Goal: Share content: Distribute website content to other platforms or users

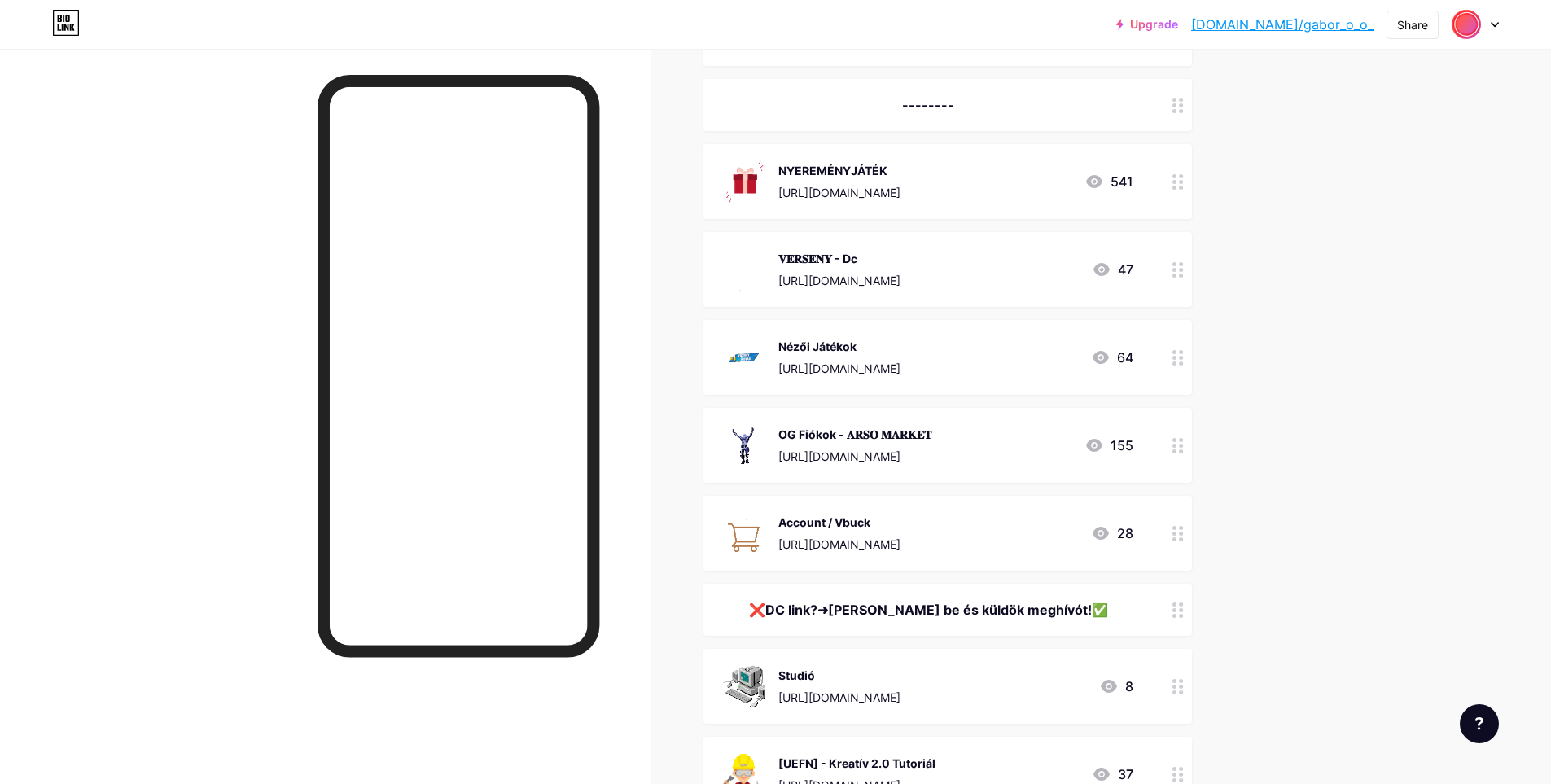
scroll to position [1061, 0]
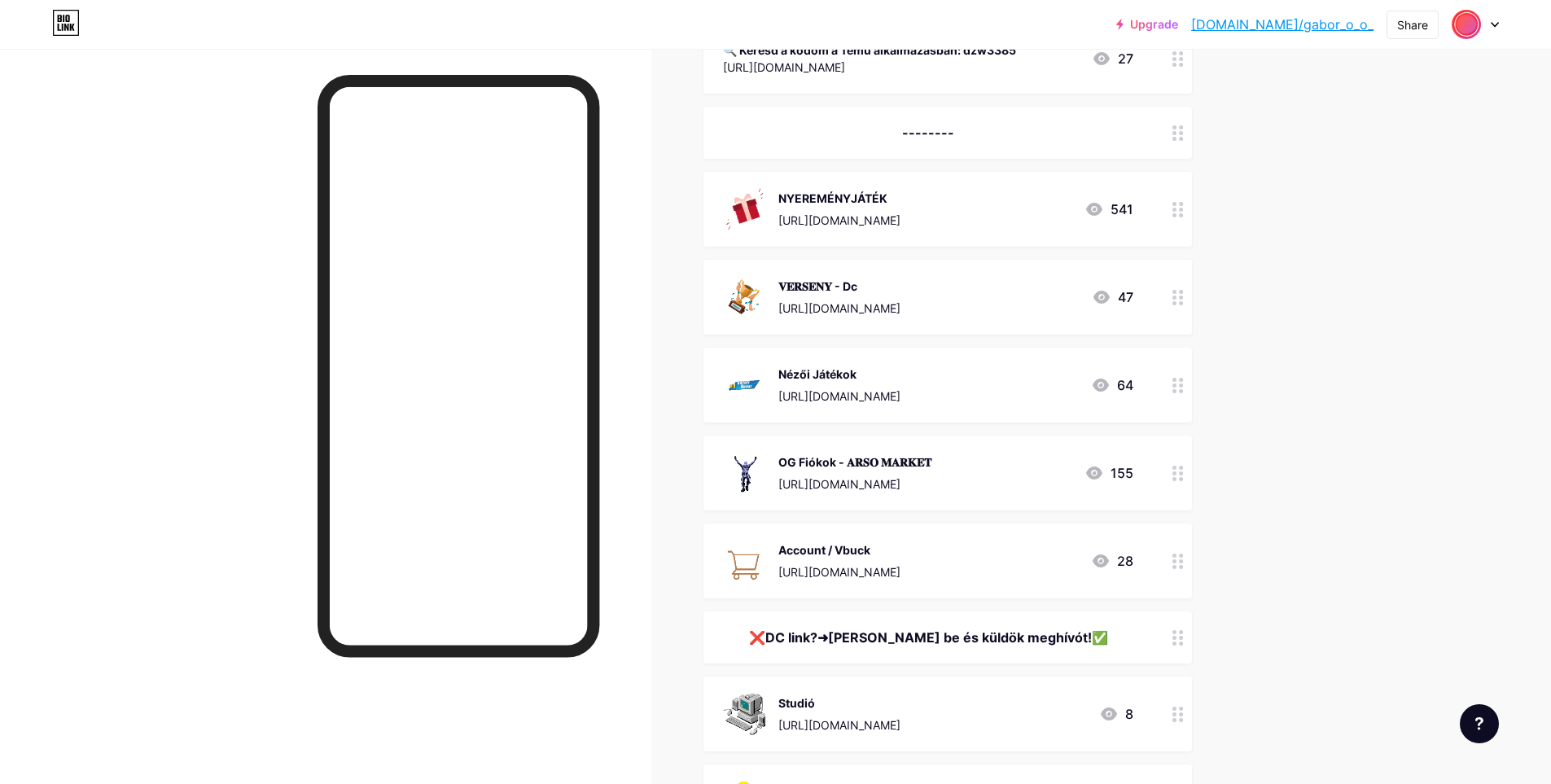
click at [849, 202] on div "NYEREMÉNYJÁTÉK" at bounding box center [839, 198] width 122 height 17
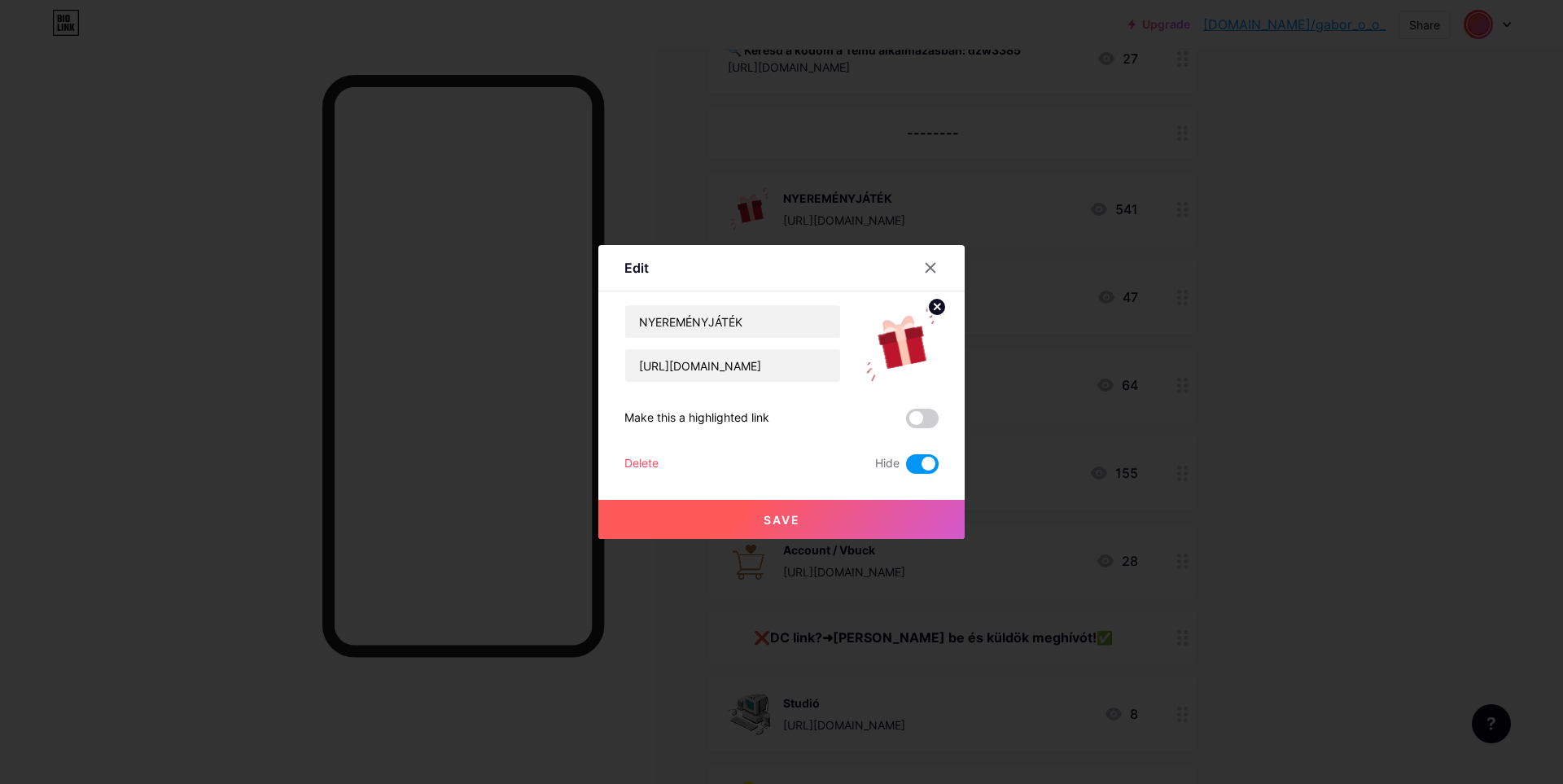
drag, startPoint x: 1112, startPoint y: 225, endPoint x: 1133, endPoint y: 231, distance: 21.8
click at [1114, 225] on div at bounding box center [782, 392] width 1563 height 784
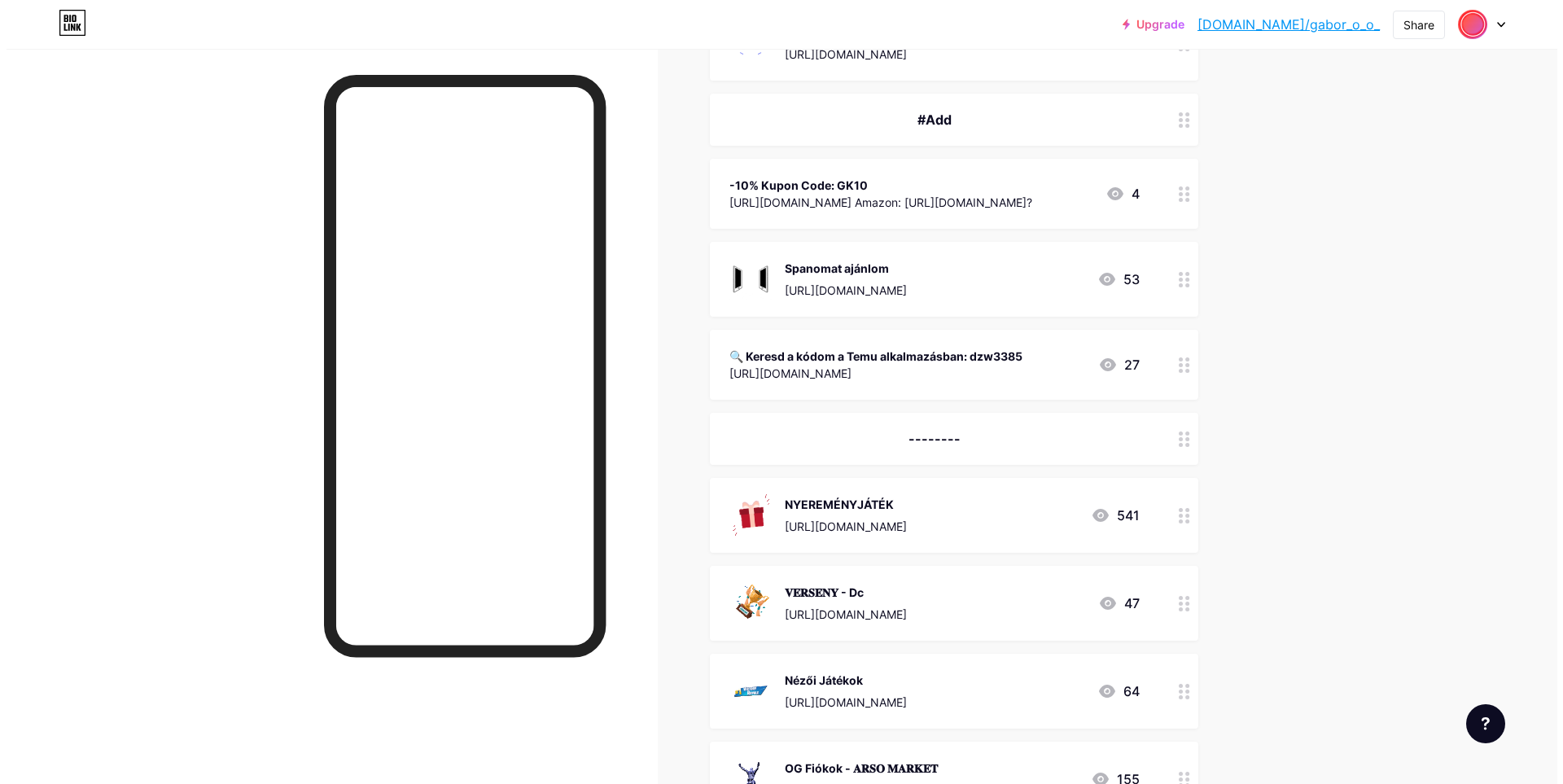
scroll to position [654, 0]
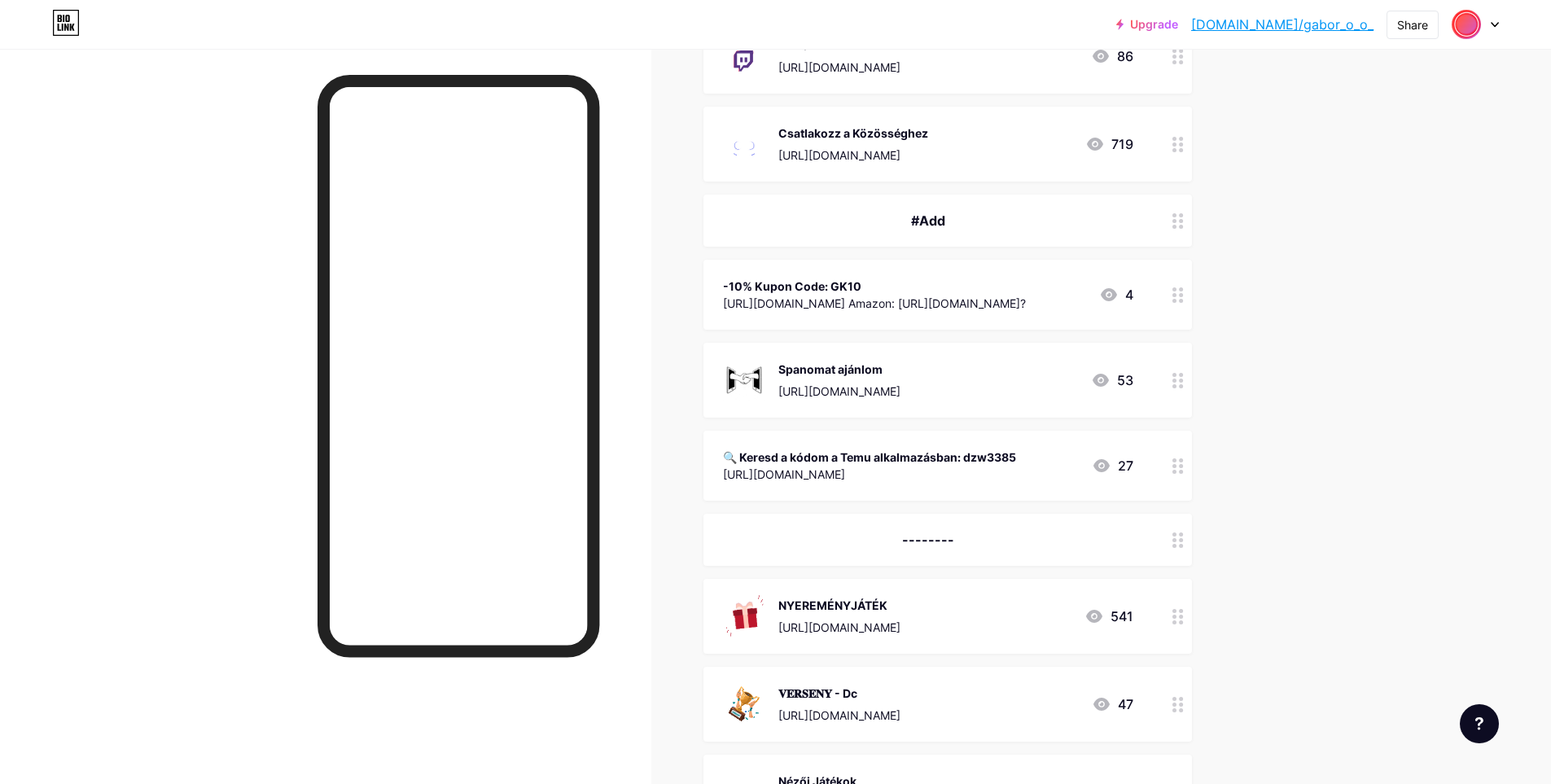
click at [847, 485] on div "🔍 Keresd a kódom a Temu alkalmazásban: dzw3385 [URL][DOMAIN_NAME] 27" at bounding box center [948, 465] width 488 height 70
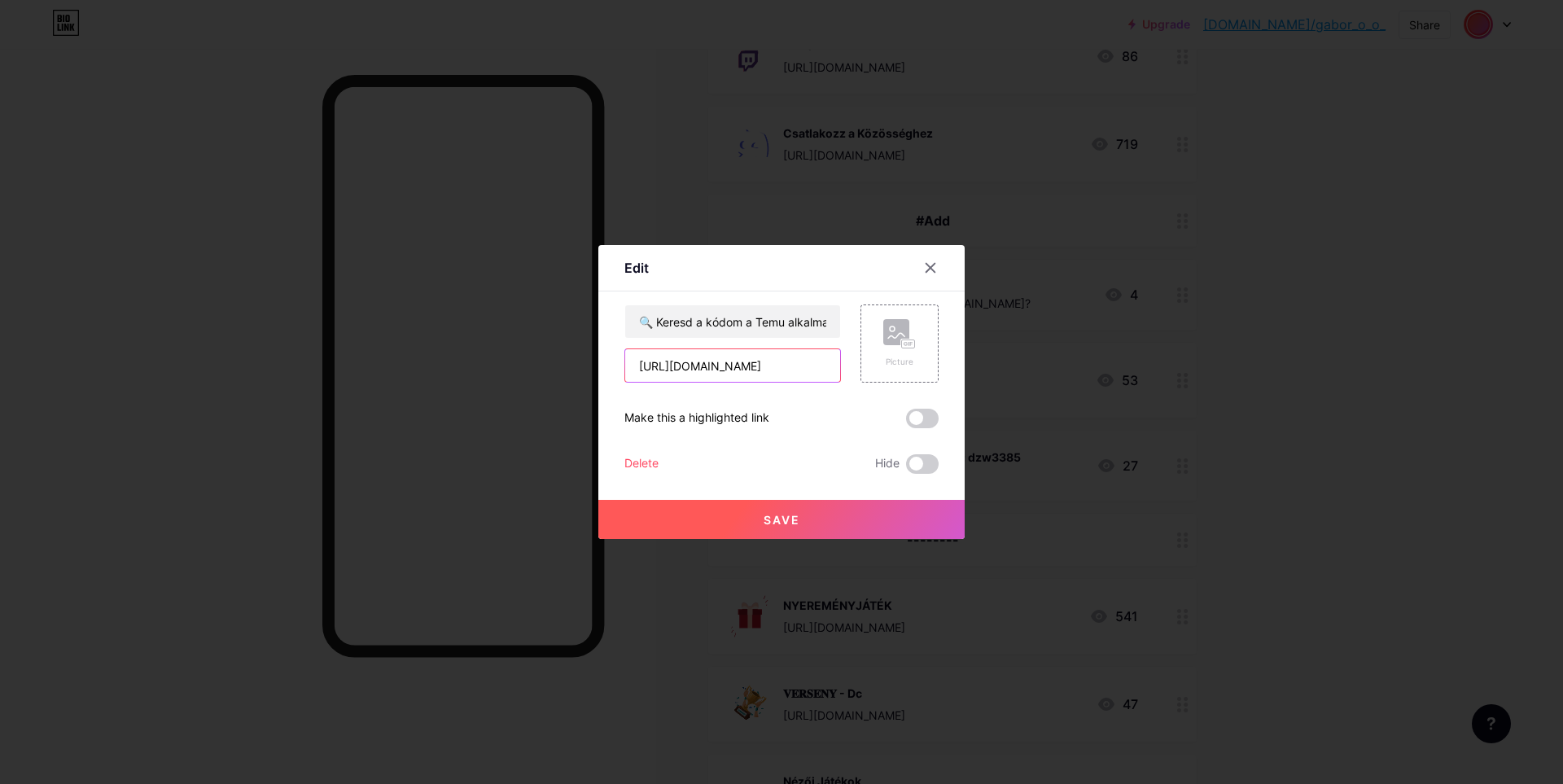
click at [675, 369] on input "[URL][DOMAIN_NAME]" at bounding box center [732, 365] width 215 height 33
drag, startPoint x: 738, startPoint y: 358, endPoint x: 583, endPoint y: 384, distance: 157.2
click at [581, 384] on div "Edit Content YouTube Play YouTube video without leaving your page. ADD Vimeo Pl…" at bounding box center [782, 392] width 1563 height 784
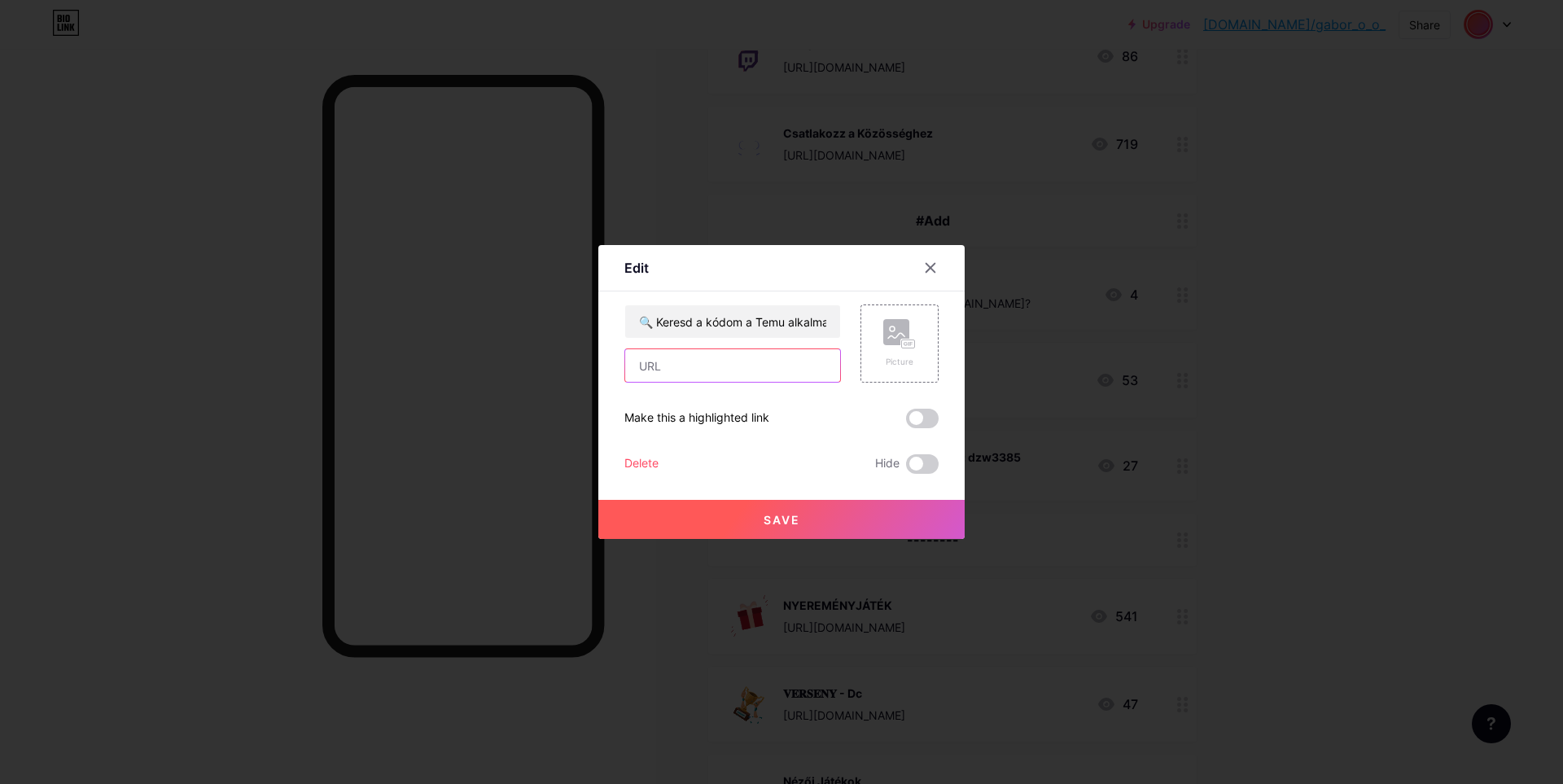
paste input "[URL][DOMAIN_NAME]"
type input "[URL][DOMAIN_NAME]"
click at [655, 508] on button "Save" at bounding box center [781, 519] width 366 height 39
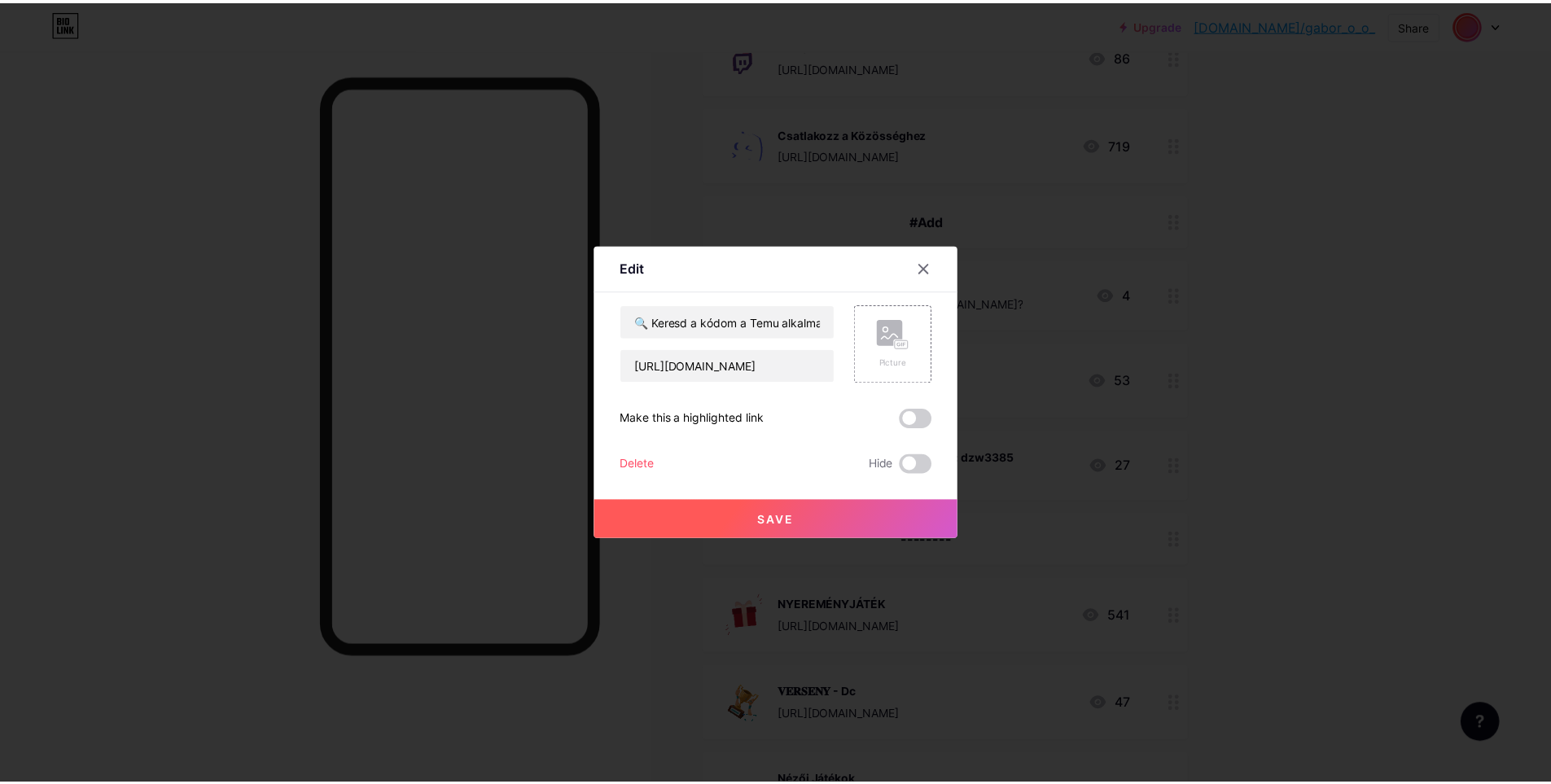
scroll to position [0, 0]
